Goal: Complete application form

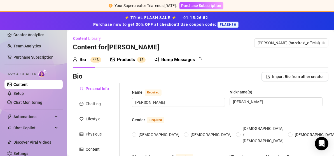
type input "[PERSON_NAME]"
type input "[GEOGRAPHIC_DATA]"
type input "[DEMOGRAPHIC_DATA]"
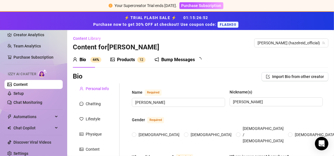
type input "Married"
type textarea "Happy Family"
radio input "true"
type input "[DATE]"
click at [180, 58] on div "Bump Messages" at bounding box center [178, 59] width 34 height 7
